Goal: Use online tool/utility: Utilize a website feature to perform a specific function

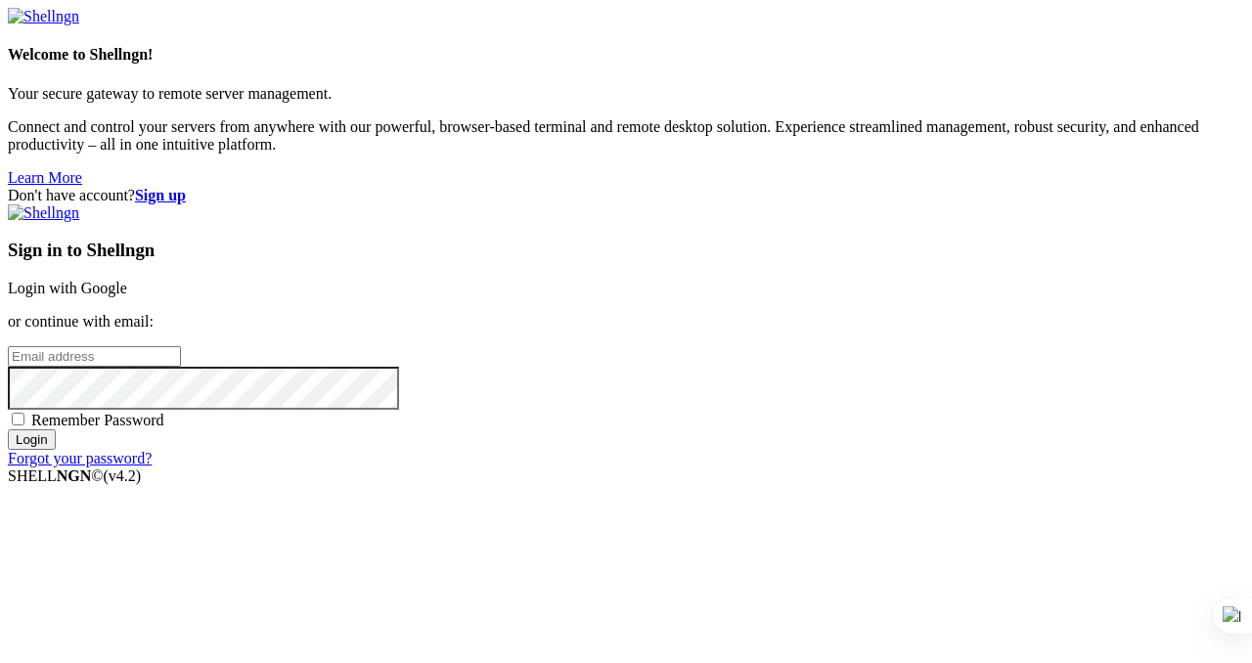
type input "[PERSON_NAME][EMAIL_ADDRESS][DOMAIN_NAME]"
click at [56, 450] on input "Login" at bounding box center [32, 439] width 48 height 21
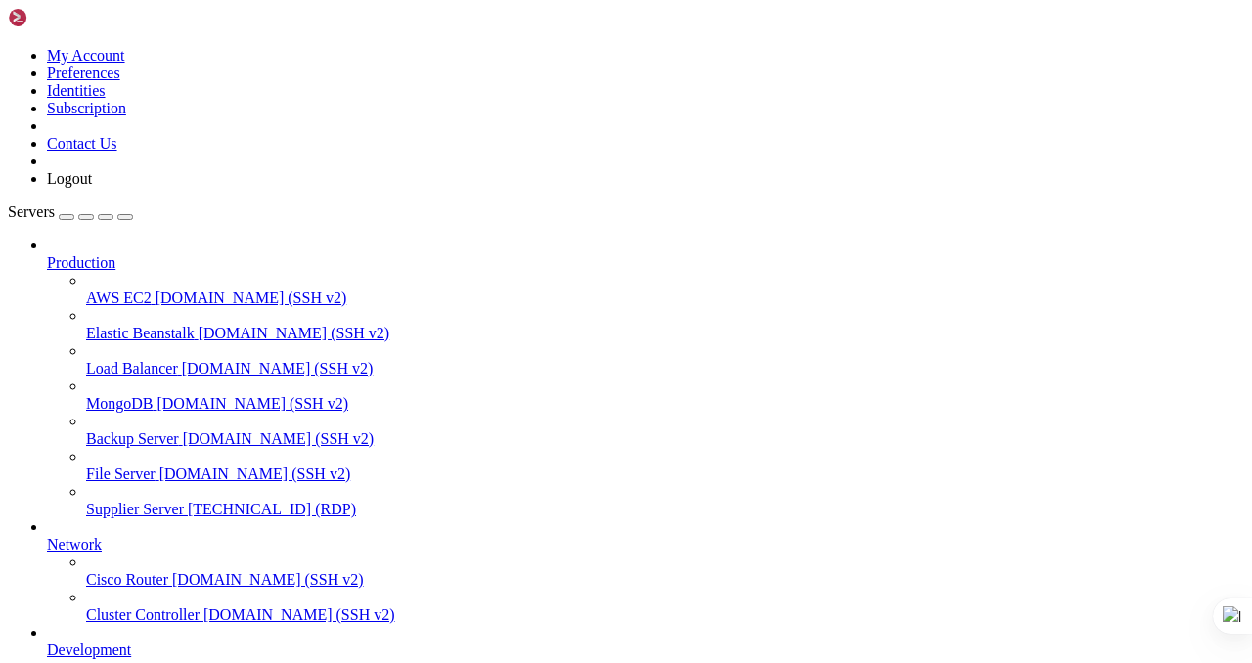
click at [188, 501] on span "[TECHNICAL_ID] (RDP)" at bounding box center [272, 509] width 168 height 17
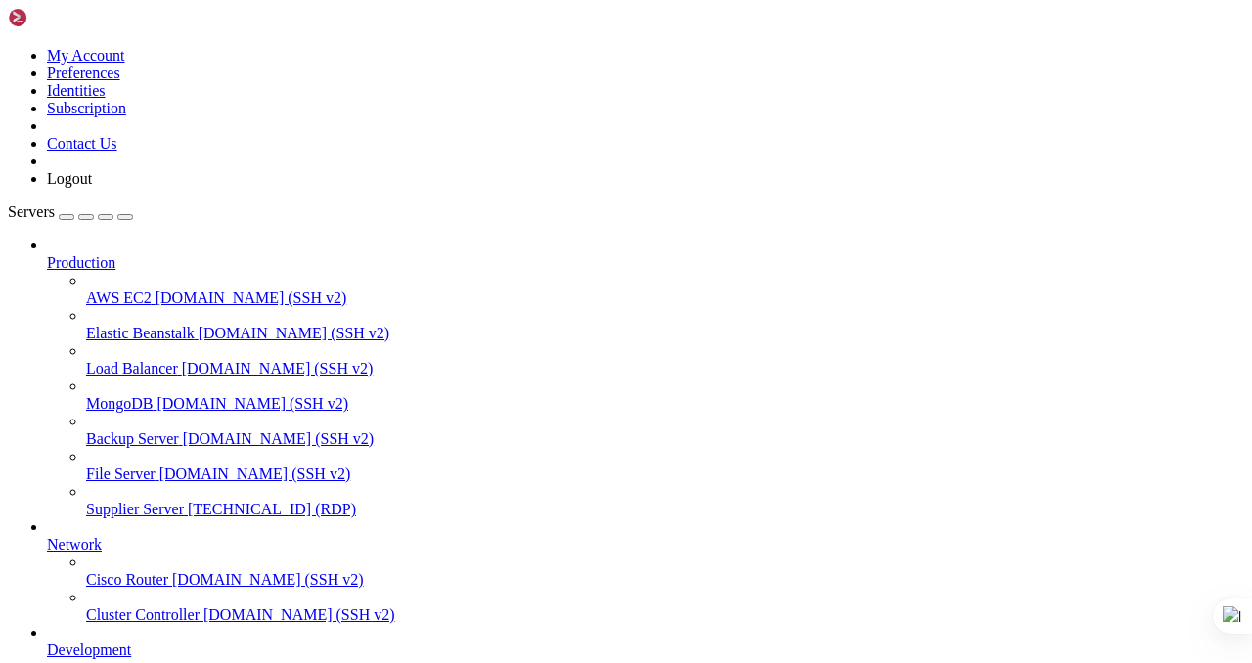
drag, startPoint x: 429, startPoint y: 1181, endPoint x: 210, endPoint y: 1176, distance: 219.2
